Goal: Information Seeking & Learning: Compare options

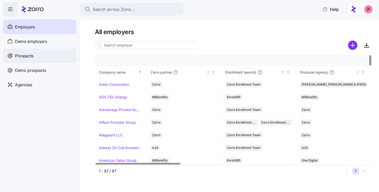
click at [30, 54] on span "Prospects" at bounding box center [24, 56] width 19 height 6
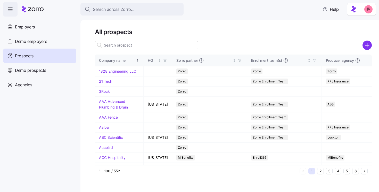
click at [116, 46] on input at bounding box center [146, 45] width 103 height 8
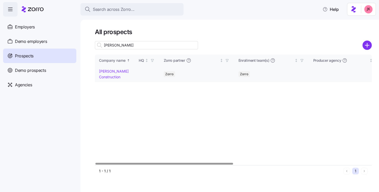
type input "[PERSON_NAME]"
click at [110, 71] on link "[PERSON_NAME] Construction" at bounding box center [114, 74] width 30 height 10
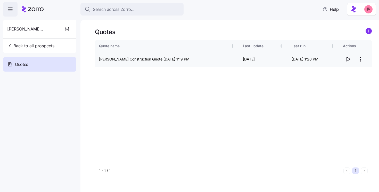
click at [347, 57] on icon "button" at bounding box center [348, 59] width 6 height 6
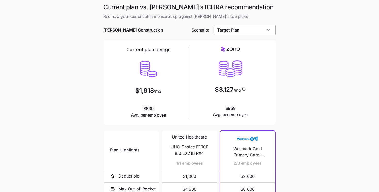
click at [232, 30] on input "Target Plan" at bounding box center [245, 30] width 62 height 10
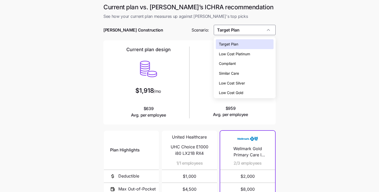
click at [227, 79] on div "Low Cost Silver" at bounding box center [245, 83] width 58 height 10
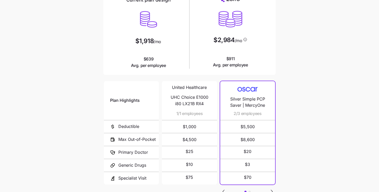
scroll to position [90, 0]
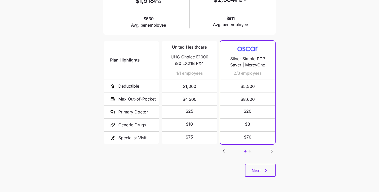
click at [273, 149] on icon "Go to next slide" at bounding box center [272, 151] width 6 height 6
click at [222, 149] on icon "Go to previous slide" at bounding box center [223, 151] width 6 height 6
click at [196, 116] on div "$25" at bounding box center [189, 112] width 43 height 12
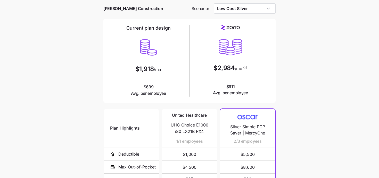
scroll to position [21, 0]
click at [243, 10] on input "Low Cost Silver" at bounding box center [245, 9] width 62 height 10
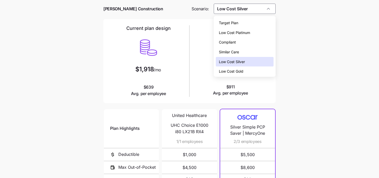
click at [236, 51] on span "Similar Care" at bounding box center [229, 52] width 20 height 6
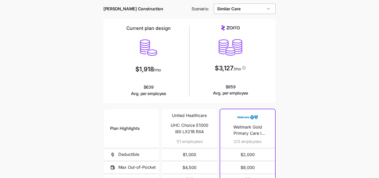
click at [234, 11] on input "Similar Care" at bounding box center [245, 9] width 62 height 10
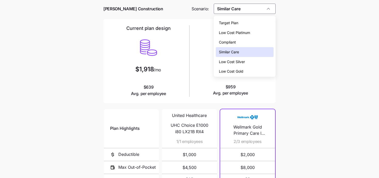
click at [231, 31] on span "Low Cost Platinum" at bounding box center [234, 33] width 31 height 6
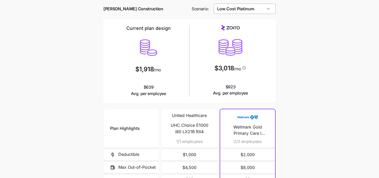
click at [235, 9] on input "Low Cost Platinum" at bounding box center [245, 9] width 62 height 10
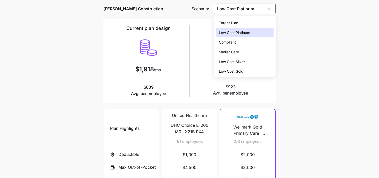
click at [232, 62] on span "Low Cost Silver" at bounding box center [232, 62] width 26 height 6
type input "Low Cost Silver"
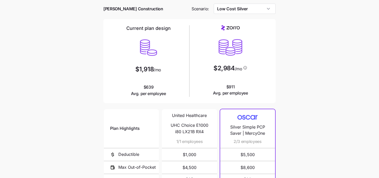
scroll to position [103, 0]
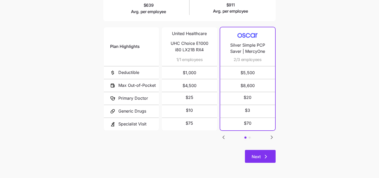
click at [255, 157] on span "Next" at bounding box center [256, 157] width 9 height 6
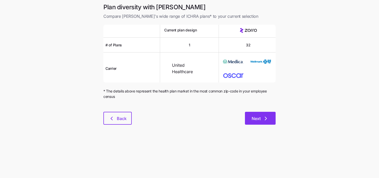
click at [260, 116] on button "Next" at bounding box center [260, 118] width 31 height 13
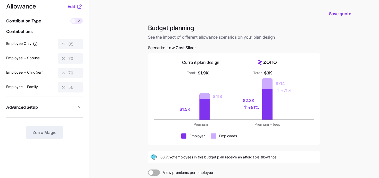
scroll to position [5, 0]
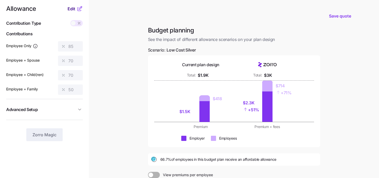
click at [74, 10] on span "Edit" at bounding box center [72, 9] width 8 height 6
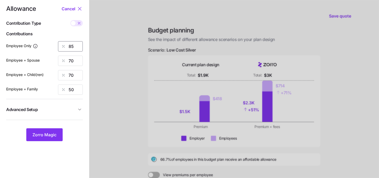
drag, startPoint x: 75, startPoint y: 48, endPoint x: 56, endPoint y: 44, distance: 19.1
click at [56, 44] on div "Employee Only 85" at bounding box center [44, 46] width 77 height 10
type input "60"
drag, startPoint x: 76, startPoint y: 61, endPoint x: 45, endPoint y: 45, distance: 35.1
click at [45, 46] on div "Allowance Cancel Contribution Type Use classes Contributions Employee Only 60 E…" at bounding box center [44, 74] width 77 height 136
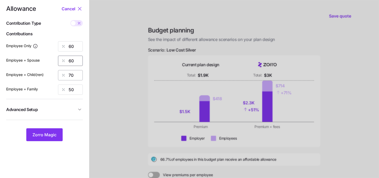
type input "60"
drag, startPoint x: 75, startPoint y: 76, endPoint x: 62, endPoint y: 69, distance: 14.8
click at [64, 71] on div "70" at bounding box center [70, 75] width 25 height 10
type input "60"
drag, startPoint x: 73, startPoint y: 92, endPoint x: 64, endPoint y: 89, distance: 9.1
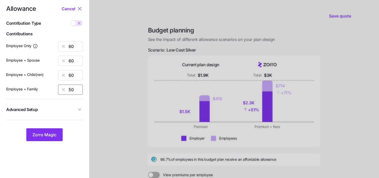
click at [64, 89] on div "50" at bounding box center [70, 90] width 25 height 10
type input "60"
click at [50, 129] on button "Zorro Magic" at bounding box center [44, 134] width 36 height 13
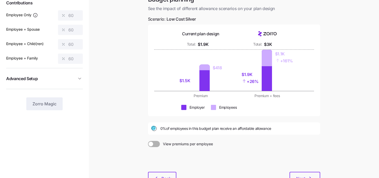
scroll to position [39, 0]
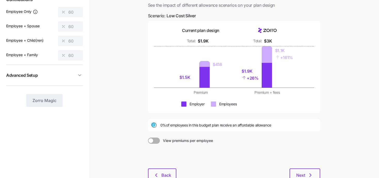
click at [162, 127] on span "0% of employees in this budget plan receive an affordable allowance" at bounding box center [215, 125] width 111 height 5
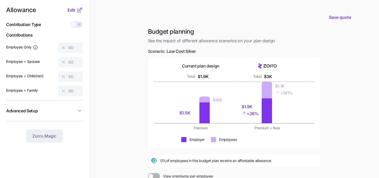
scroll to position [0, 0]
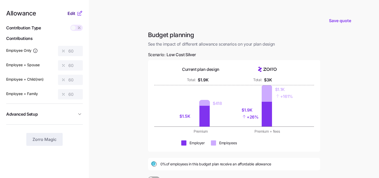
click at [74, 11] on span "Edit" at bounding box center [72, 13] width 8 height 6
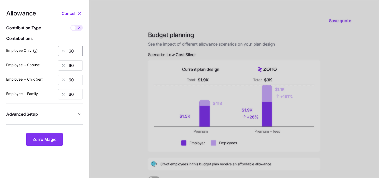
drag, startPoint x: 78, startPoint y: 53, endPoint x: 59, endPoint y: 49, distance: 18.9
click at [59, 49] on div "60" at bounding box center [70, 51] width 25 height 10
type input "85"
drag, startPoint x: 76, startPoint y: 68, endPoint x: 61, endPoint y: 61, distance: 16.5
click at [61, 61] on div "60" at bounding box center [70, 65] width 25 height 10
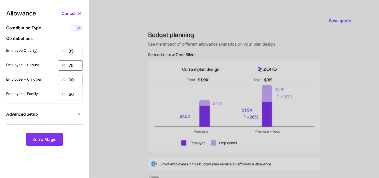
type input "70"
drag, startPoint x: 74, startPoint y: 82, endPoint x: 64, endPoint y: 77, distance: 10.5
click at [64, 77] on div "60" at bounding box center [70, 80] width 25 height 10
type input "70"
click at [48, 140] on span "Zorro Magic" at bounding box center [44, 139] width 24 height 6
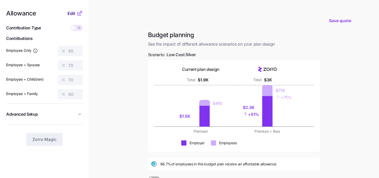
click at [72, 15] on span "Edit" at bounding box center [72, 13] width 8 height 6
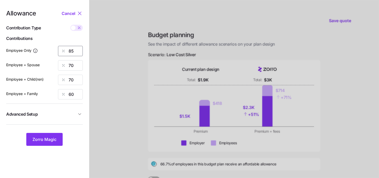
drag, startPoint x: 76, startPoint y: 50, endPoint x: 56, endPoint y: 44, distance: 19.9
click at [56, 44] on div "Allowance Cancel Contribution Type Use classes Contributions Employee Only 85 E…" at bounding box center [44, 78] width 77 height 136
type input "100"
drag, startPoint x: 76, startPoint y: 64, endPoint x: 63, endPoint y: 60, distance: 14.0
click at [63, 60] on div "Allowance Cancel Contribution Type Use classes Contributions Employee Only 100 …" at bounding box center [44, 78] width 77 height 136
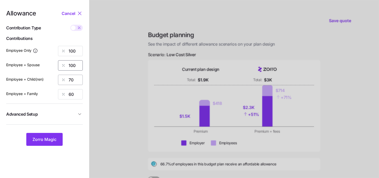
type input "100"
drag, startPoint x: 74, startPoint y: 81, endPoint x: 57, endPoint y: 75, distance: 18.1
click at [58, 77] on div "Employee + Child(ren) 70" at bounding box center [44, 80] width 77 height 10
type input "100"
drag, startPoint x: 77, startPoint y: 94, endPoint x: 59, endPoint y: 87, distance: 18.6
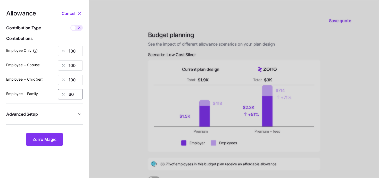
click at [59, 87] on div "Allowance Cancel Contribution Type Use classes Contributions Employee Only 100 …" at bounding box center [44, 78] width 77 height 136
type input "100"
click at [45, 142] on span "Zorro Magic" at bounding box center [44, 139] width 24 height 6
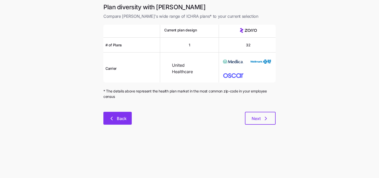
click at [110, 118] on icon "button" at bounding box center [112, 119] width 6 height 6
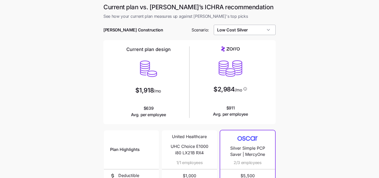
click at [235, 32] on input "Low Cost Silver" at bounding box center [245, 30] width 62 height 10
click at [200, 37] on div at bounding box center [189, 37] width 172 height 5
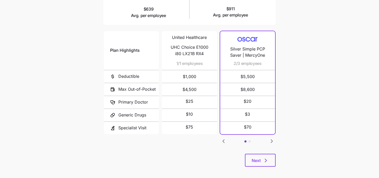
scroll to position [103, 0]
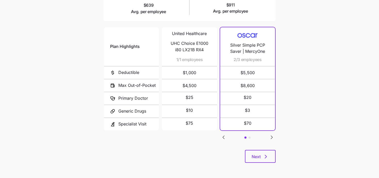
click at [272, 135] on icon "Go to next slide" at bounding box center [272, 137] width 6 height 6
click at [224, 137] on icon "Go to previous slide" at bounding box center [224, 137] width 2 height 3
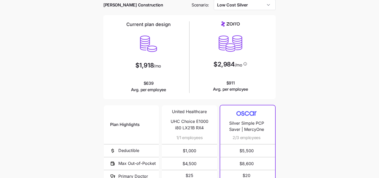
scroll to position [0, 0]
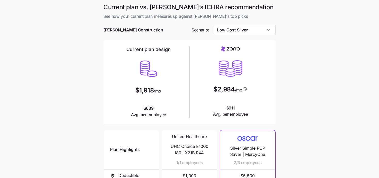
click at [234, 38] on div at bounding box center [189, 37] width 172 height 5
click at [234, 34] on input "Low Cost Silver" at bounding box center [245, 30] width 62 height 10
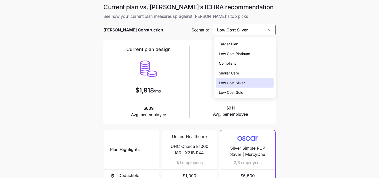
click at [234, 92] on span "Low Cost Gold" at bounding box center [231, 93] width 24 height 6
type input "Low Cost Gold"
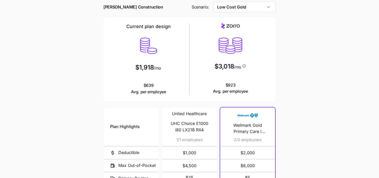
scroll to position [94, 0]
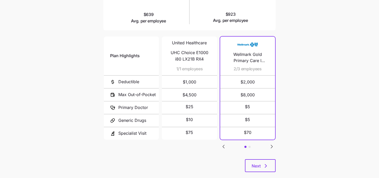
click at [272, 147] on icon "Go to next slide" at bounding box center [272, 147] width 6 height 6
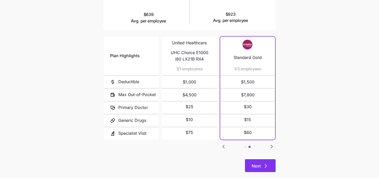
click at [257, 164] on span "Next" at bounding box center [256, 166] width 9 height 6
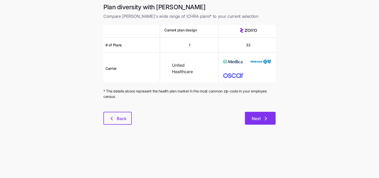
click at [262, 118] on span "Next" at bounding box center [260, 119] width 17 height 6
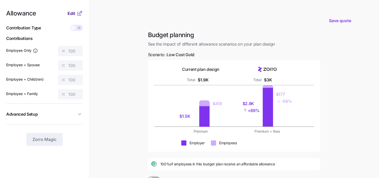
click at [71, 13] on span "Edit" at bounding box center [72, 13] width 8 height 6
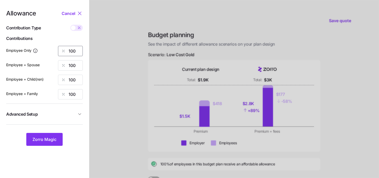
drag, startPoint x: 78, startPoint y: 53, endPoint x: 61, endPoint y: 48, distance: 17.1
click at [61, 48] on div "100" at bounding box center [70, 51] width 25 height 10
type input "85"
drag, startPoint x: 78, startPoint y: 65, endPoint x: 65, endPoint y: 61, distance: 13.9
click at [66, 61] on div "100" at bounding box center [70, 65] width 25 height 10
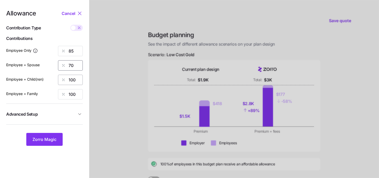
type input "70"
drag, startPoint x: 77, startPoint y: 81, endPoint x: 57, endPoint y: 74, distance: 20.6
click at [57, 74] on div "Allowance Cancel Contribution Type Use classes Contributions Employee Only 85 E…" at bounding box center [44, 78] width 77 height 136
type input "70"
drag, startPoint x: 77, startPoint y: 95, endPoint x: 55, endPoint y: 84, distance: 24.2
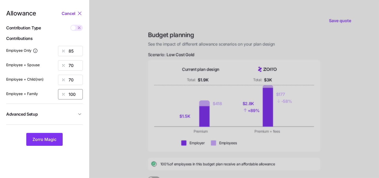
click at [55, 84] on div "Allowance Cancel Contribution Type Use classes Contributions Employee Only 85 E…" at bounding box center [44, 78] width 77 height 136
type input "50"
click at [48, 141] on span "Zorro Magic" at bounding box center [44, 139] width 24 height 6
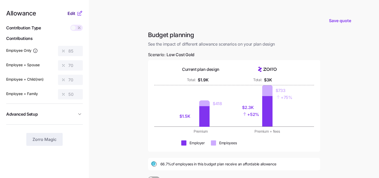
click at [72, 13] on span "Edit" at bounding box center [72, 13] width 8 height 6
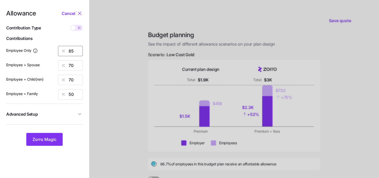
drag, startPoint x: 75, startPoint y: 52, endPoint x: 49, endPoint y: 42, distance: 28.1
click at [49, 42] on div "Allowance Cancel Contribution Type Use classes Contributions Employee Only 85 E…" at bounding box center [44, 78] width 77 height 136
type input "100"
drag, startPoint x: 77, startPoint y: 65, endPoint x: 51, endPoint y: 51, distance: 29.1
click at [54, 52] on div "Allowance Cancel Contribution Type Use classes Contributions Employee Only 100 …" at bounding box center [44, 78] width 77 height 136
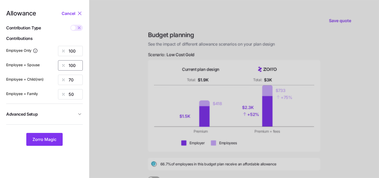
type input "100"
drag, startPoint x: 68, startPoint y: 77, endPoint x: 54, endPoint y: 68, distance: 16.2
click at [54, 68] on div "Allowance Cancel Contribution Type Use classes Contributions Employee Only 100 …" at bounding box center [44, 78] width 77 height 136
type input "100"
drag, startPoint x: 76, startPoint y: 93, endPoint x: 63, endPoint y: 84, distance: 15.9
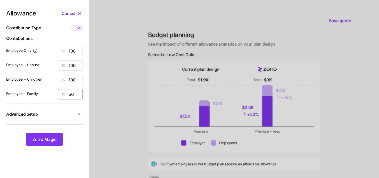
click at [63, 85] on div "Allowance Cancel Contribution Type Use classes Contributions Employee Only 100 …" at bounding box center [44, 78] width 77 height 136
type input "100"
click at [56, 145] on button "Zorro Magic" at bounding box center [44, 139] width 36 height 13
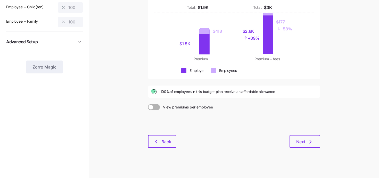
scroll to position [75, 0]
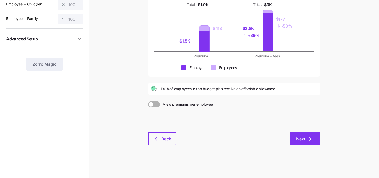
click at [293, 138] on button "Next" at bounding box center [305, 138] width 31 height 13
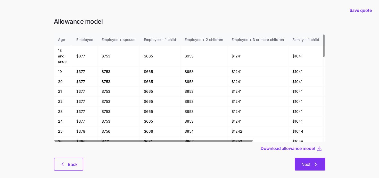
click at [296, 162] on button "Next" at bounding box center [310, 164] width 31 height 13
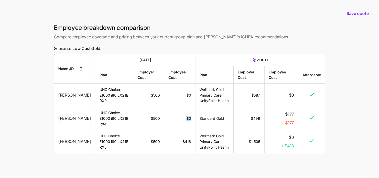
drag, startPoint x: 190, startPoint y: 121, endPoint x: 179, endPoint y: 117, distance: 11.4
click at [179, 117] on td "$0" at bounding box center [179, 118] width 31 height 23
click at [182, 119] on td "$0" at bounding box center [179, 118] width 31 height 23
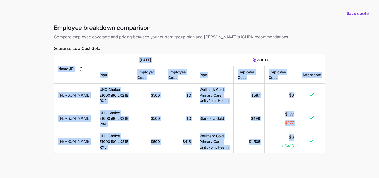
drag, startPoint x: 280, startPoint y: 146, endPoint x: 301, endPoint y: 146, distance: 21.7
click at [301, 146] on tr "Rachel Robertson UHC Choice E1000 i80 LX21B RX5 $500 $418 Wellmark Gold Primary…" at bounding box center [189, 141] width 271 height 23
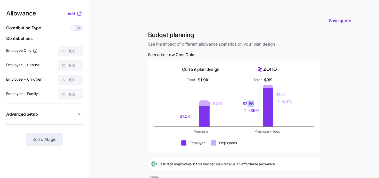
drag, startPoint x: 253, startPoint y: 103, endPoint x: 247, endPoint y: 103, distance: 6.2
click at [247, 103] on div "$2.8K" at bounding box center [251, 104] width 17 height 6
click at [248, 91] on div "$2.8K + 89%" at bounding box center [253, 107] width 17 height 39
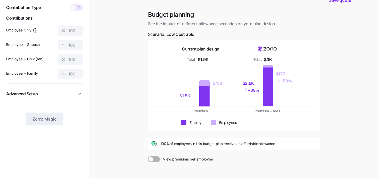
scroll to position [75, 0]
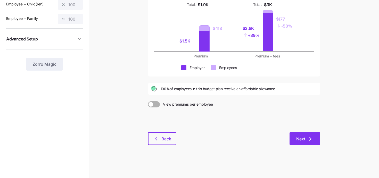
click at [302, 135] on button "Next" at bounding box center [305, 138] width 31 height 13
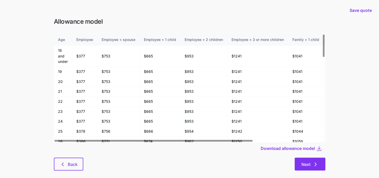
click at [313, 160] on button "Next" at bounding box center [310, 164] width 31 height 13
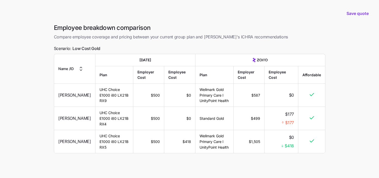
drag, startPoint x: 252, startPoint y: 95, endPoint x: 258, endPoint y: 143, distance: 48.6
click at [258, 144] on tbody "Kirt Robertson UHC Choice E1000 i80 LX21B RX9 $500 $0 Wellmark Gold Primary Car…" at bounding box center [189, 119] width 271 height 70
drag, startPoint x: 258, startPoint y: 143, endPoint x: 239, endPoint y: 132, distance: 21.6
click at [239, 132] on td "$1,505" at bounding box center [248, 141] width 31 height 23
click at [253, 142] on td "$1,505" at bounding box center [248, 141] width 31 height 23
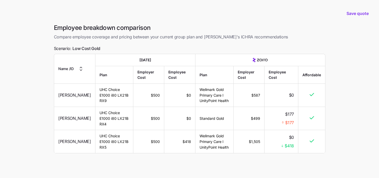
click at [258, 118] on td "$499" at bounding box center [248, 118] width 31 height 23
drag, startPoint x: 259, startPoint y: 119, endPoint x: 251, endPoint y: 117, distance: 7.9
click at [251, 117] on td "$499" at bounding box center [248, 118] width 31 height 23
click at [254, 118] on td "$499" at bounding box center [248, 118] width 31 height 23
drag, startPoint x: 260, startPoint y: 119, endPoint x: 245, endPoint y: 119, distance: 15.5
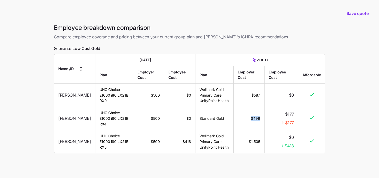
click at [245, 119] on td "$499" at bounding box center [248, 118] width 31 height 23
drag, startPoint x: 249, startPoint y: 95, endPoint x: 257, endPoint y: 95, distance: 8.3
click at [255, 95] on td "$587" at bounding box center [248, 95] width 31 height 23
click at [260, 95] on td "$587" at bounding box center [248, 95] width 31 height 23
drag, startPoint x: 261, startPoint y: 142, endPoint x: 237, endPoint y: 141, distance: 24.0
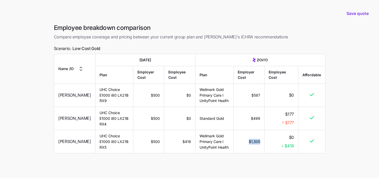
click at [237, 142] on td "$1,505" at bounding box center [248, 141] width 31 height 23
